Goal: Information Seeking & Learning: Learn about a topic

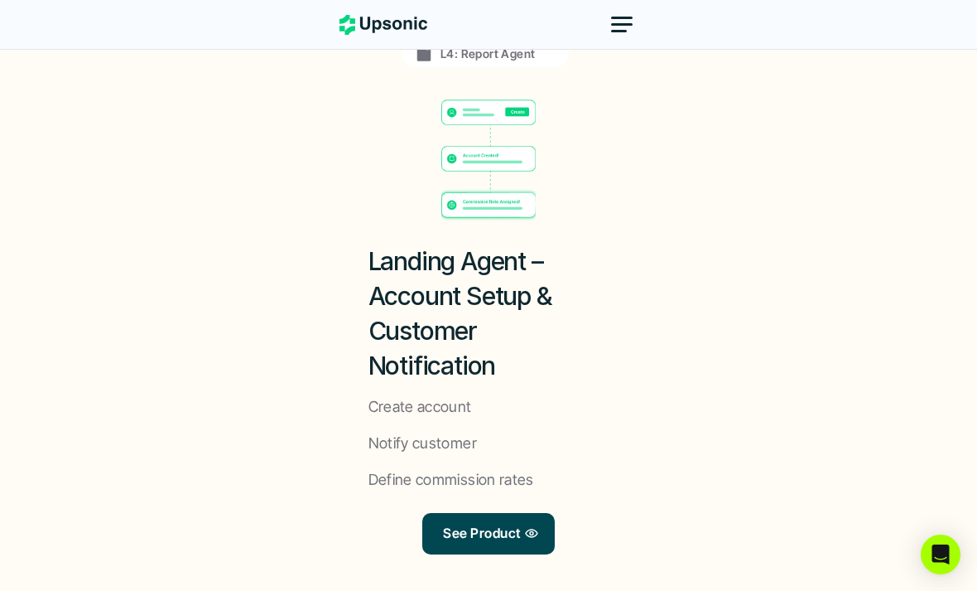
scroll to position [1512, 0]
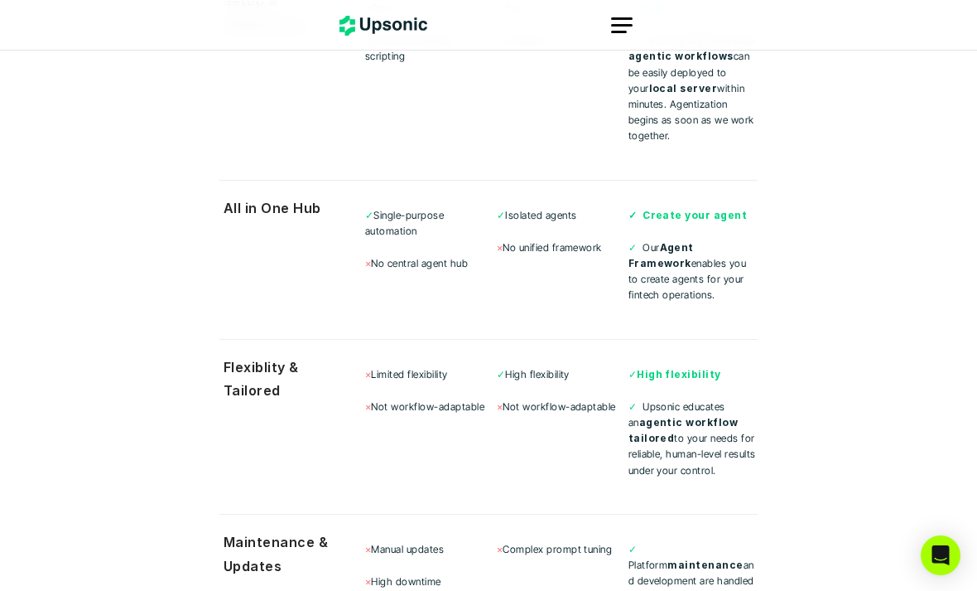
scroll to position [5652, 0]
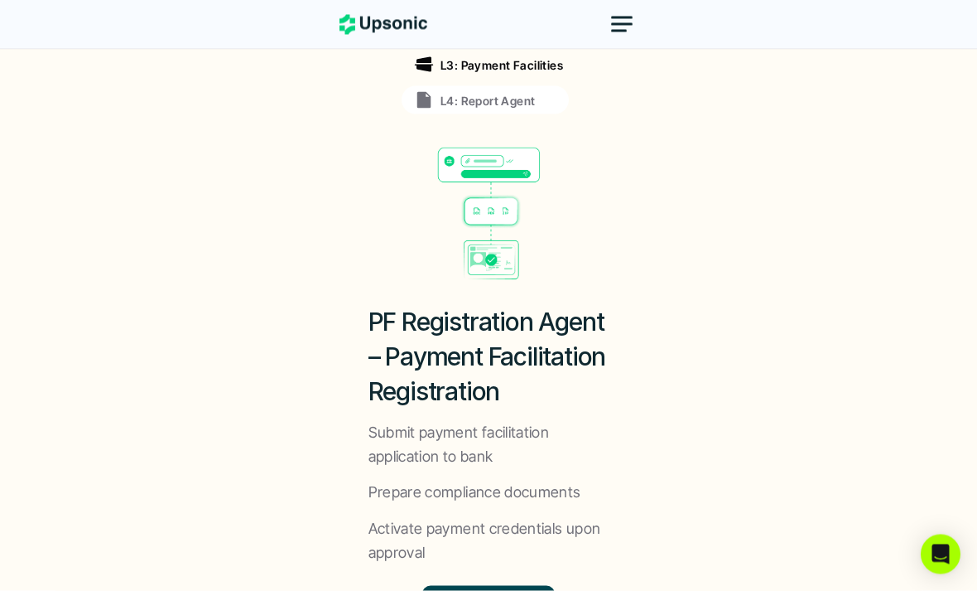
scroll to position [1503, 0]
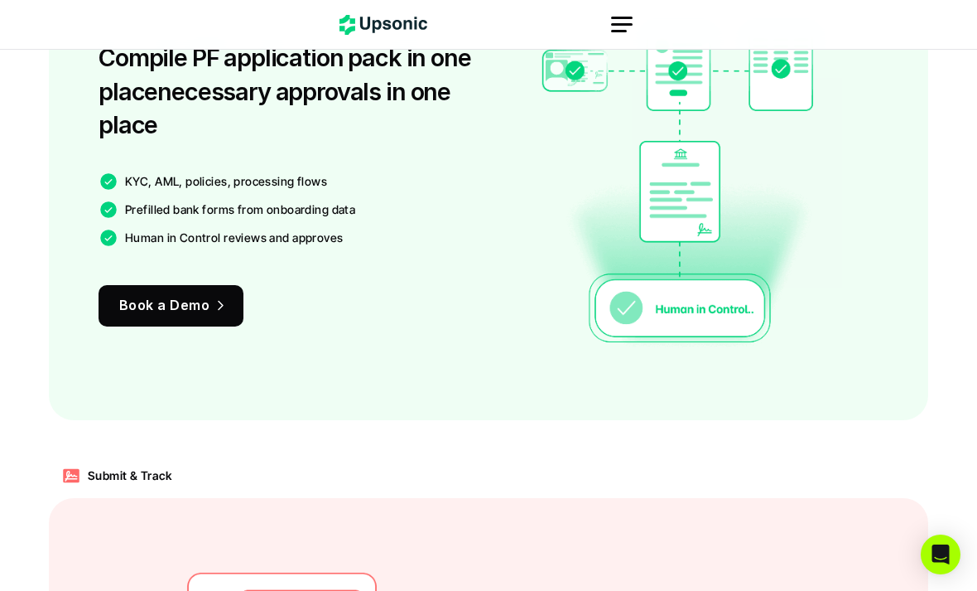
scroll to position [1186, 0]
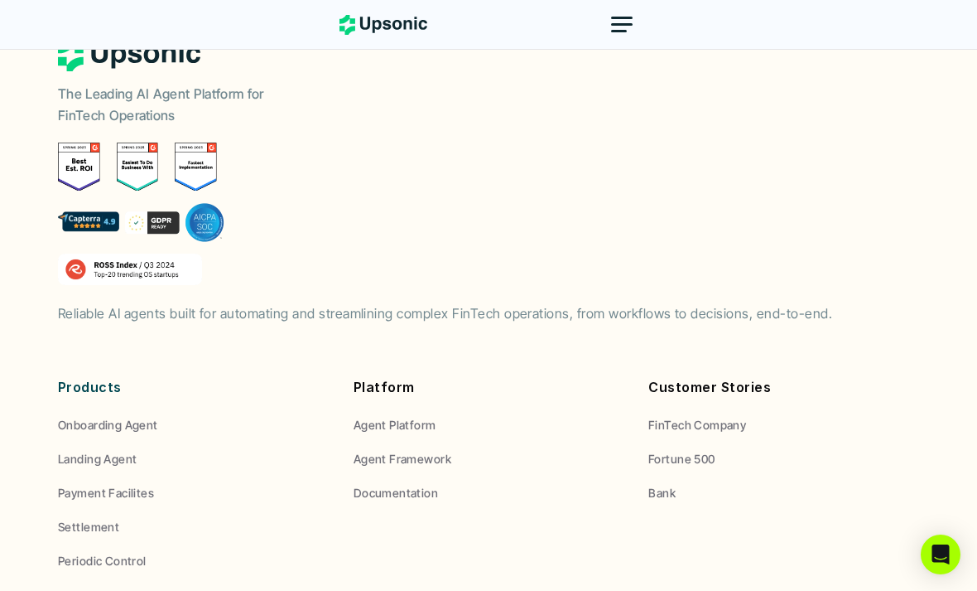
scroll to position [6867, 0]
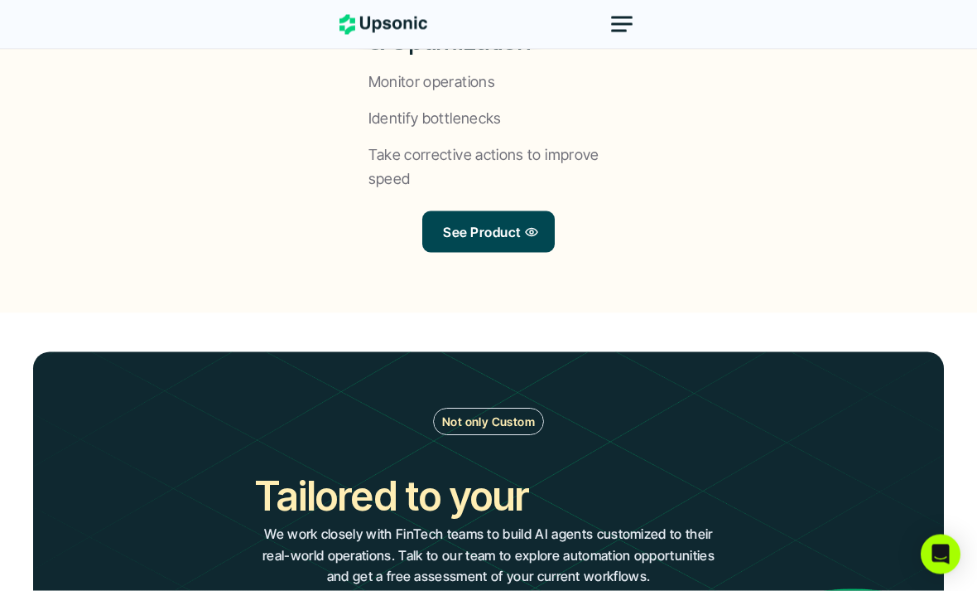
scroll to position [1807, 0]
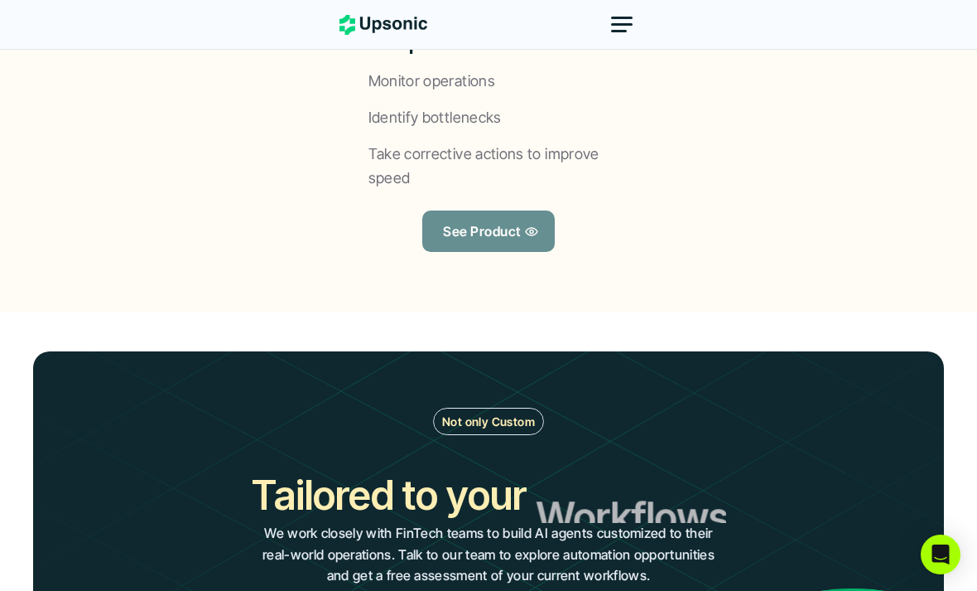
click at [532, 213] on link "See Product" at bounding box center [488, 230] width 132 height 41
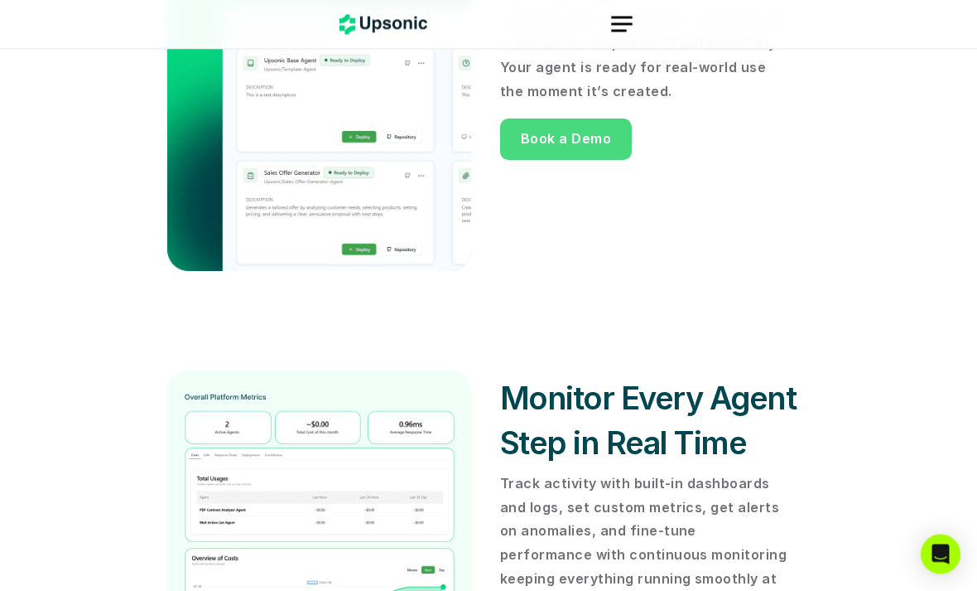
scroll to position [1946, 0]
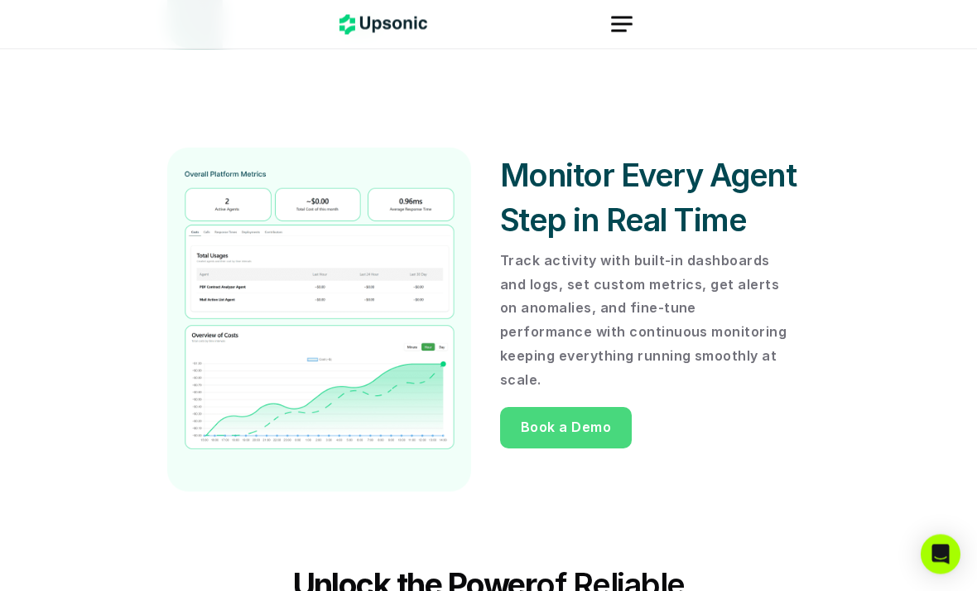
click at [823, 347] on div "★ 7.5k GitHub Agent Deployment and Governance Platform Automate complex workflo…" at bounding box center [488, 543] width 977 height 4979
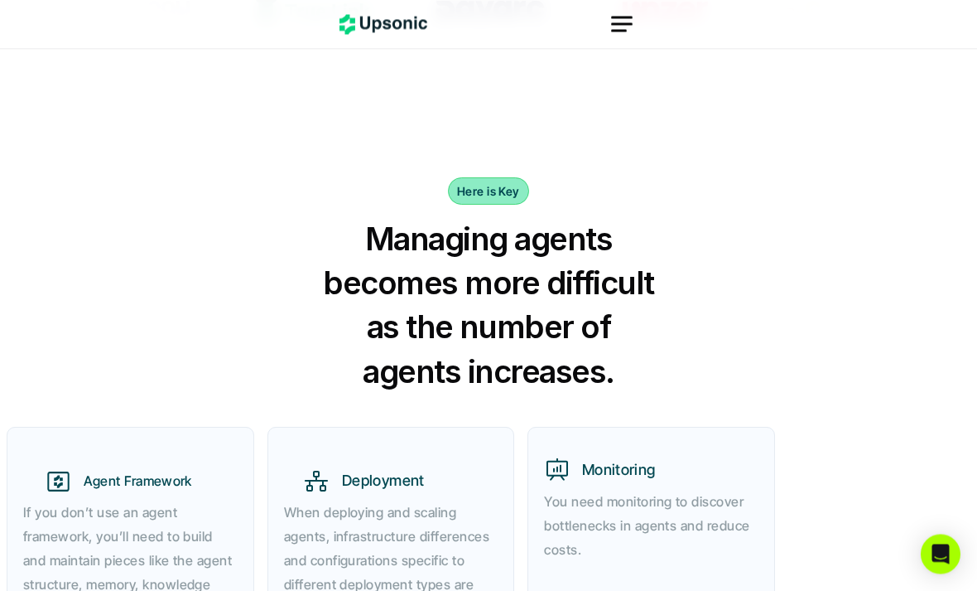
scroll to position [0, 0]
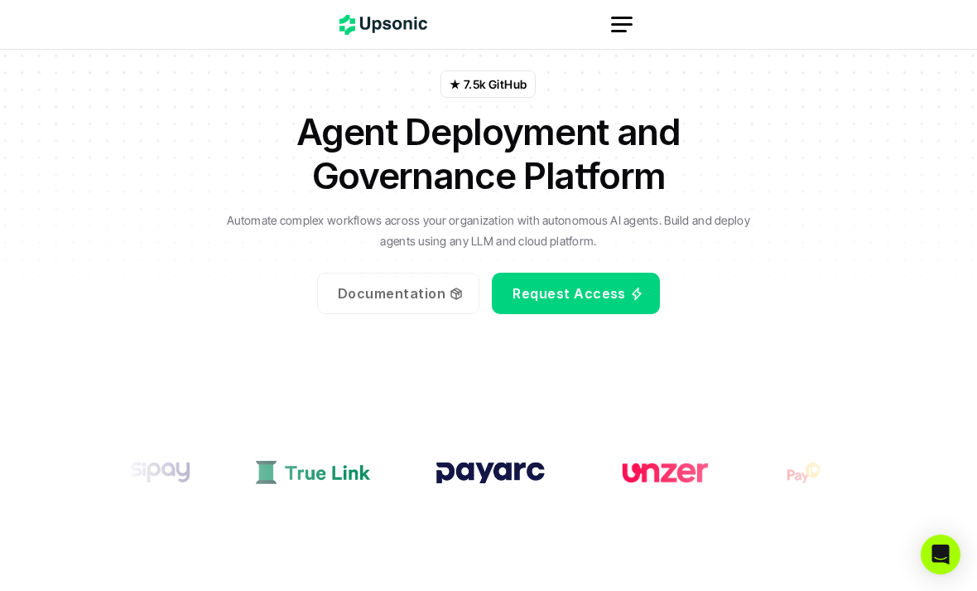
click at [382, 306] on link "Documentation" at bounding box center [398, 292] width 162 height 41
